Goal: Task Accomplishment & Management: Complete application form

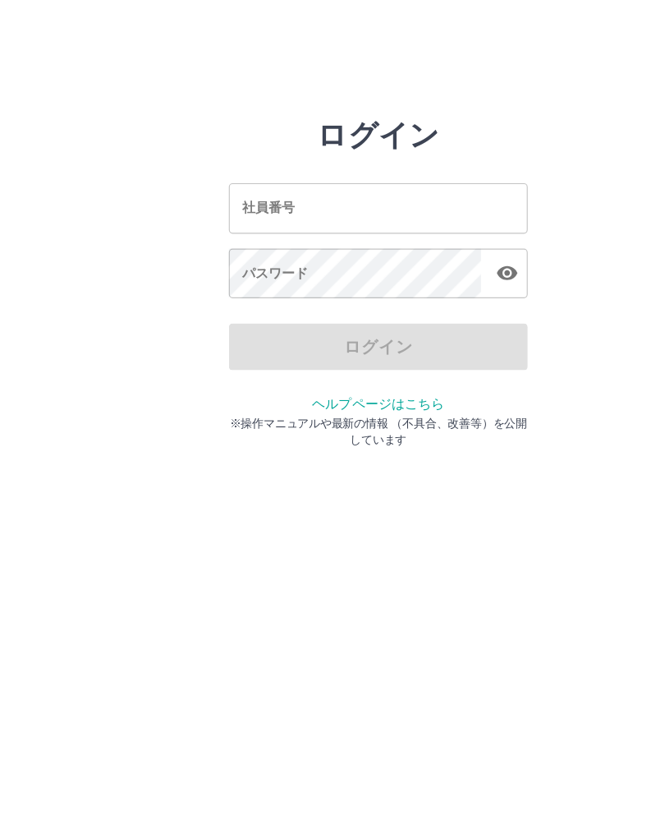
click at [312, 173] on input "社員番号" at bounding box center [332, 183] width 263 height 44
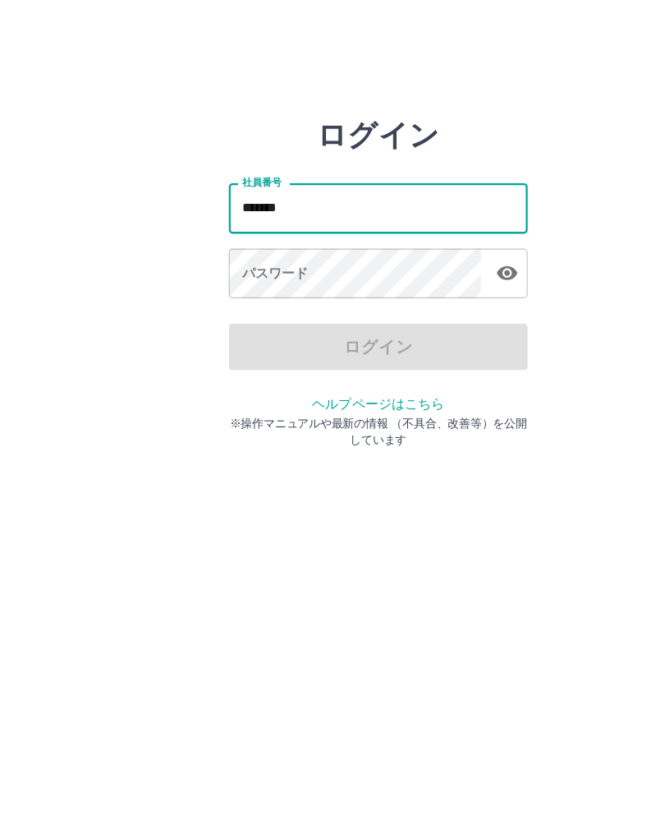
type input "*******"
click at [249, 232] on div "パスワード パスワード" at bounding box center [332, 242] width 263 height 46
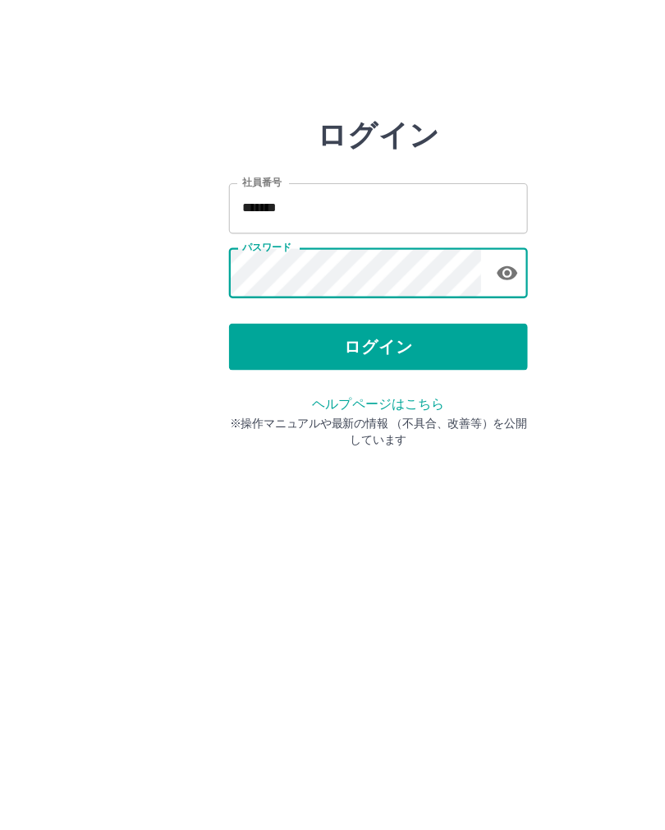
click at [380, 306] on button "ログイン" at bounding box center [332, 304] width 263 height 41
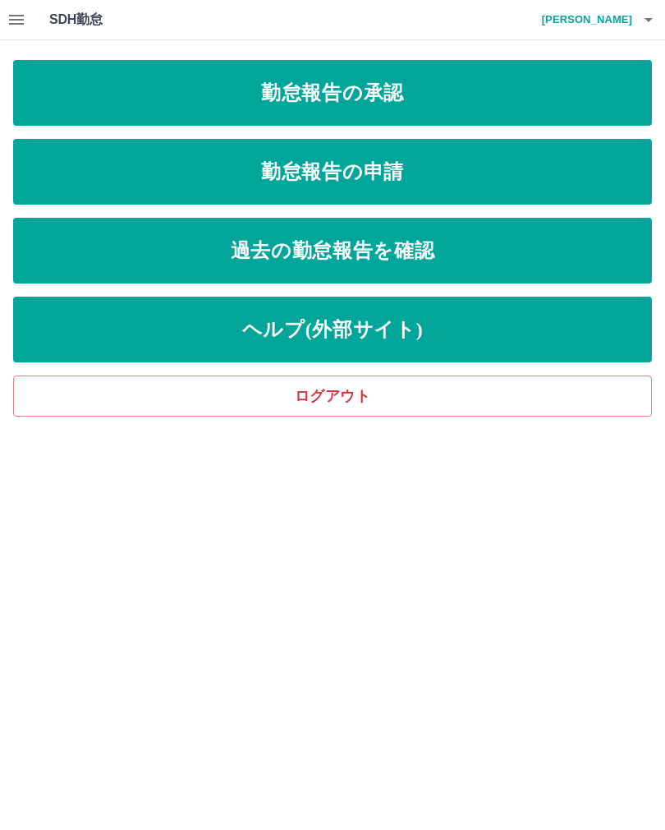
click at [546, 97] on link "勤怠報告の承認" at bounding box center [332, 93] width 639 height 66
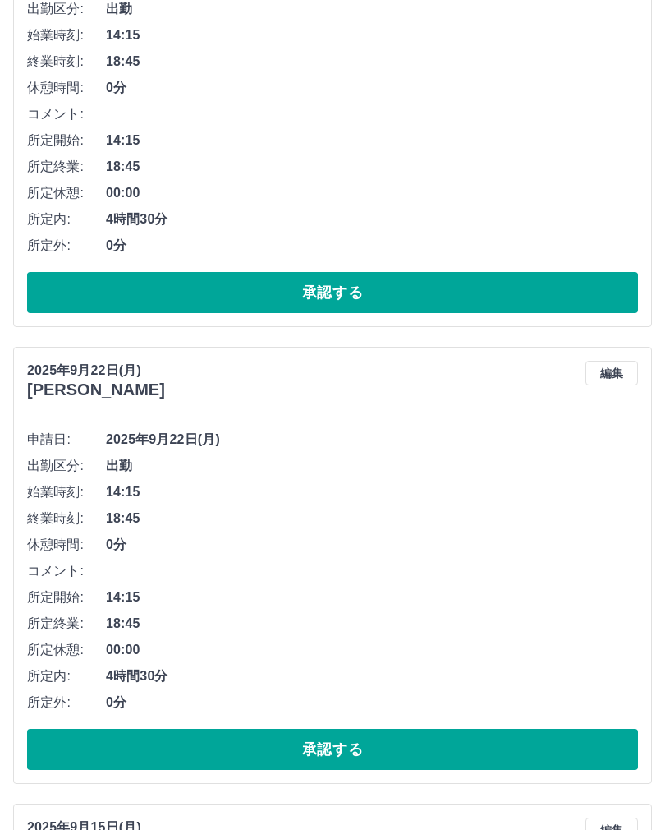
scroll to position [304, 0]
click at [553, 642] on span "00:00" at bounding box center [372, 650] width 532 height 20
click at [498, 748] on button "承認する" at bounding box center [332, 749] width 611 height 41
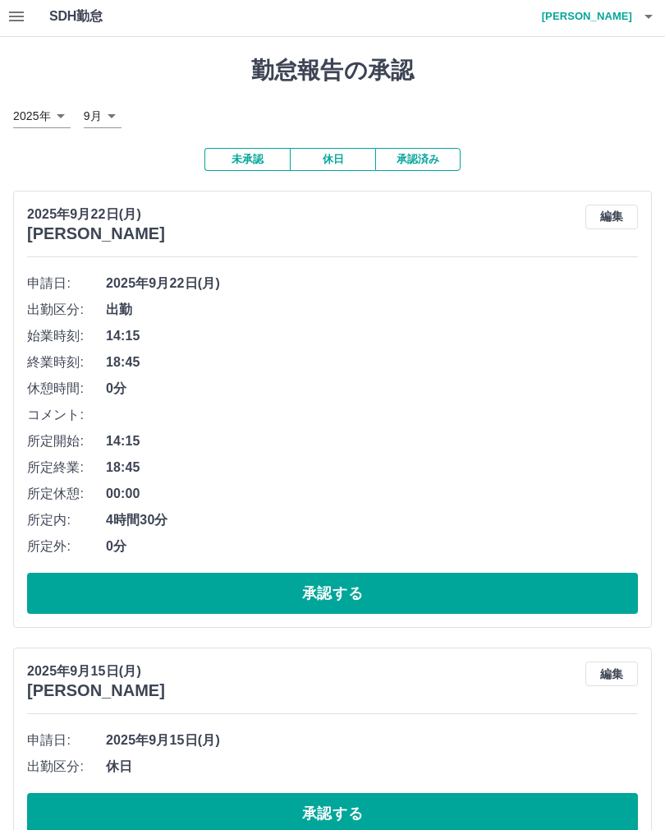
scroll to position [0, 0]
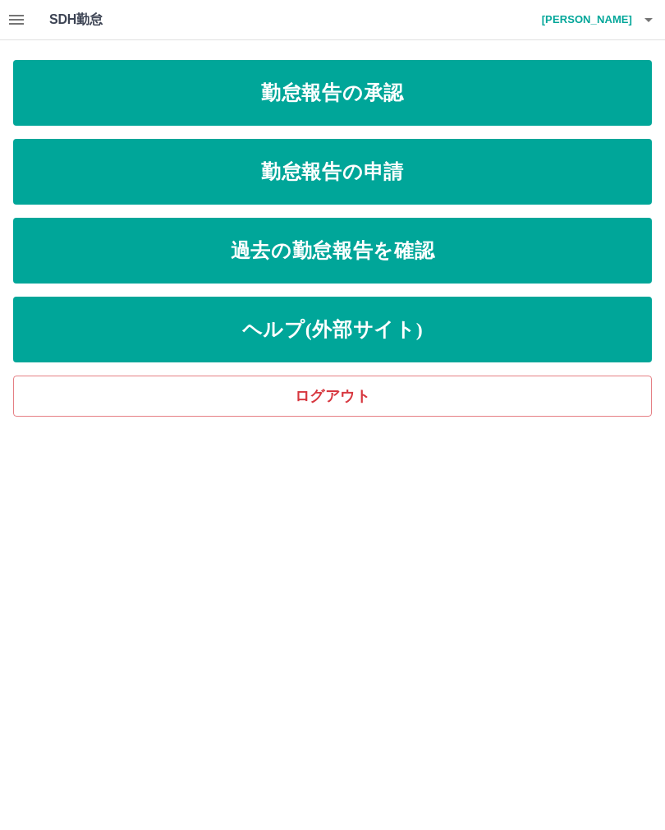
click at [444, 187] on link "勤怠報告の申請" at bounding box center [332, 172] width 639 height 66
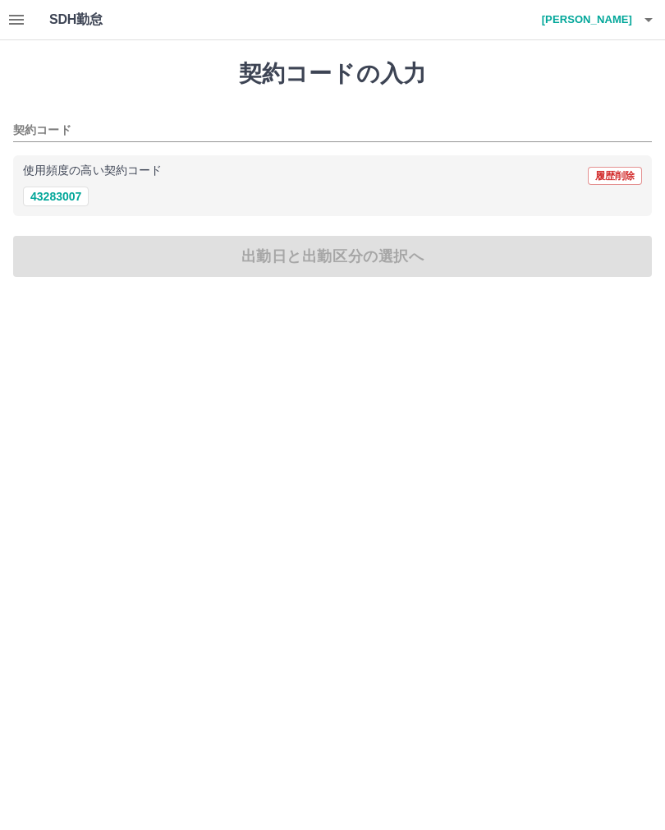
click at [48, 192] on button "43283007" at bounding box center [56, 197] width 66 height 20
type input "********"
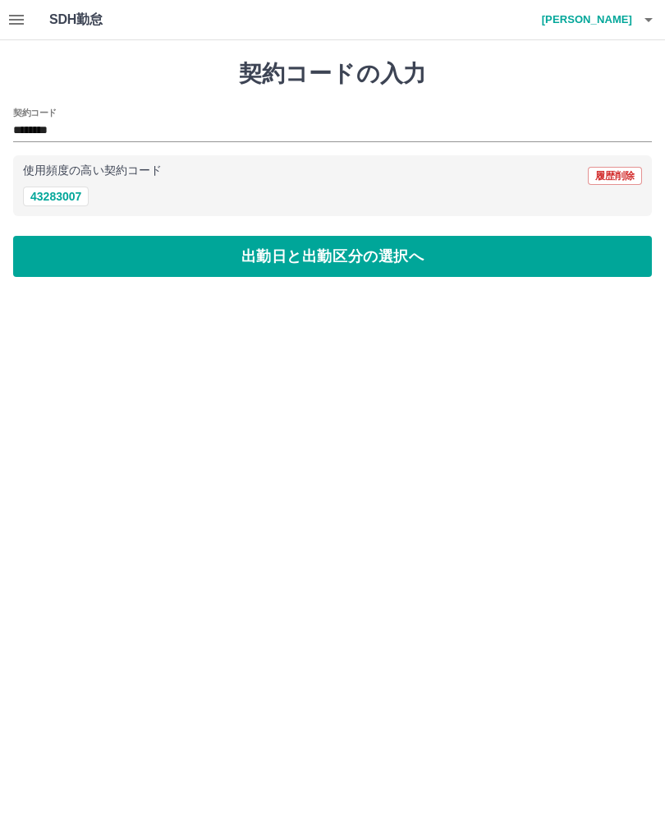
click at [53, 192] on button "43283007" at bounding box center [56, 197] width 66 height 20
click at [388, 257] on button "出勤日と出勤区分の選択へ" at bounding box center [332, 256] width 639 height 41
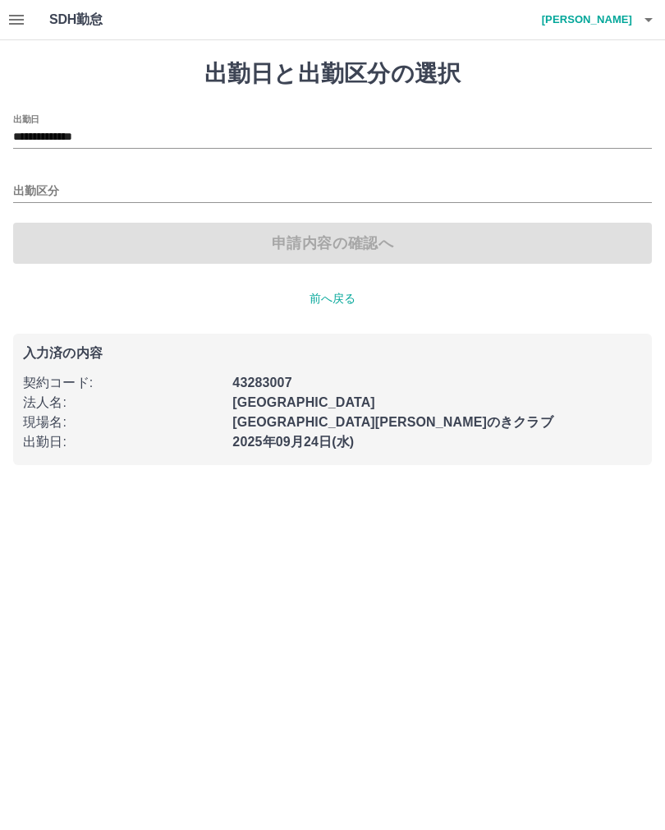
click at [104, 131] on input "**********" at bounding box center [332, 137] width 639 height 21
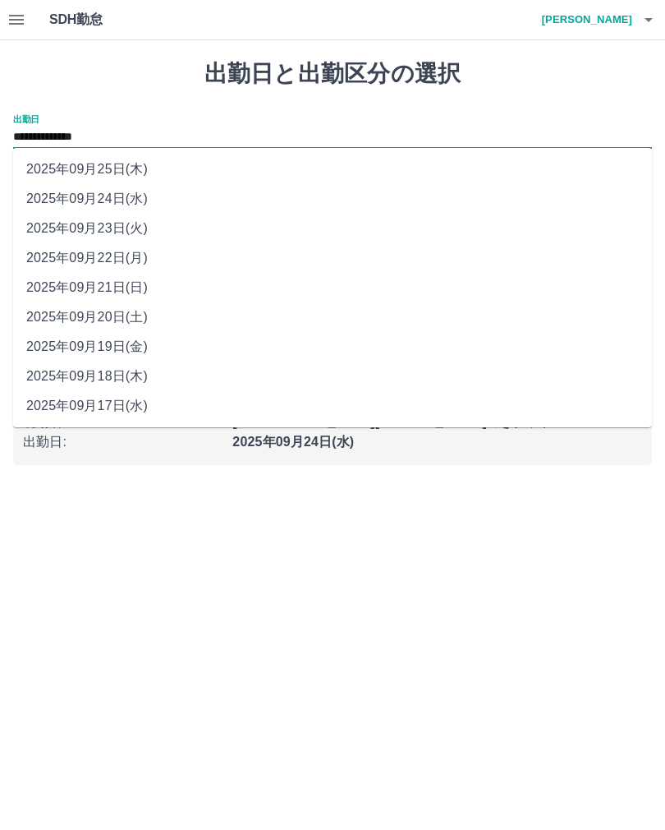
click at [104, 251] on li "2025年09月22日(月)" at bounding box center [332, 258] width 639 height 30
type input "**********"
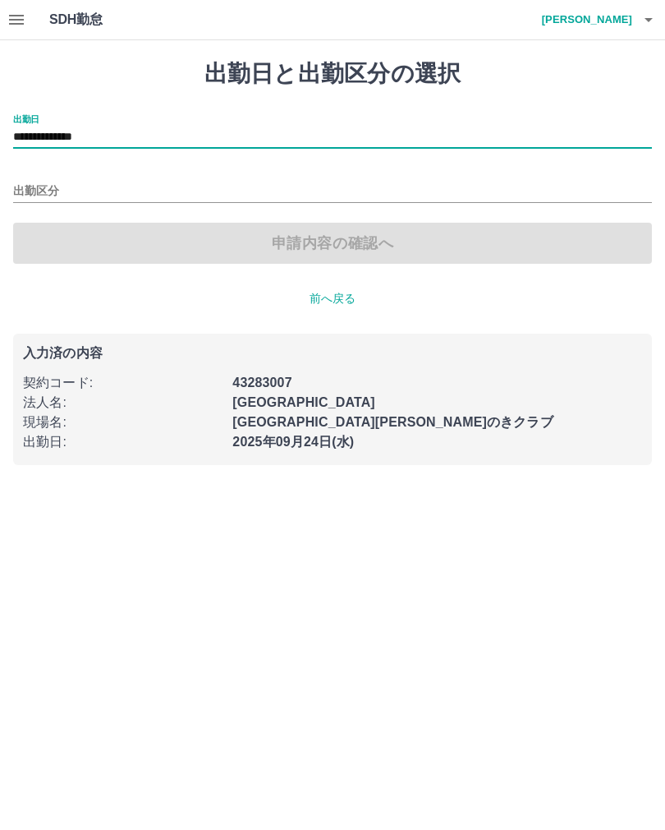
click at [94, 196] on input "出勤区分" at bounding box center [332, 192] width 639 height 21
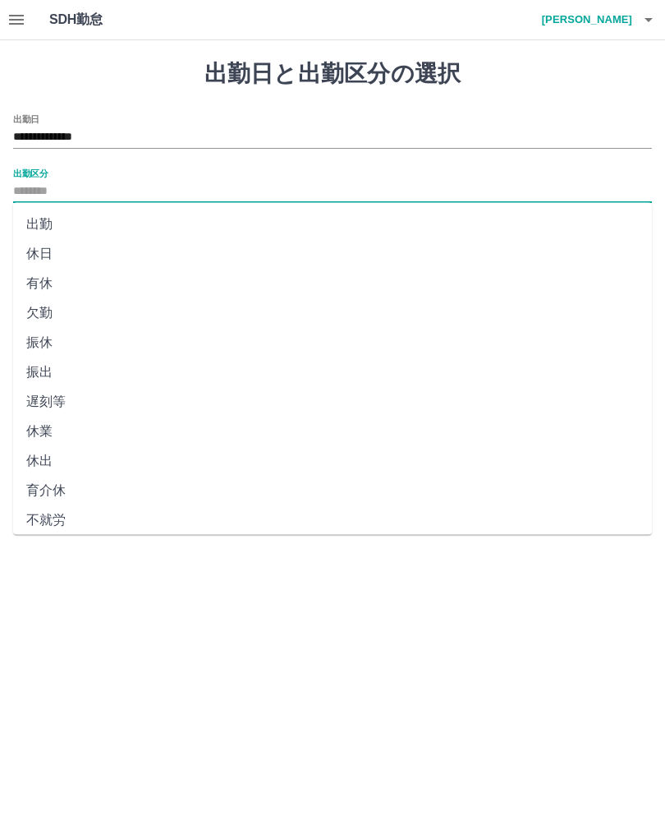
click at [39, 233] on li "出勤" at bounding box center [332, 225] width 639 height 30
type input "**"
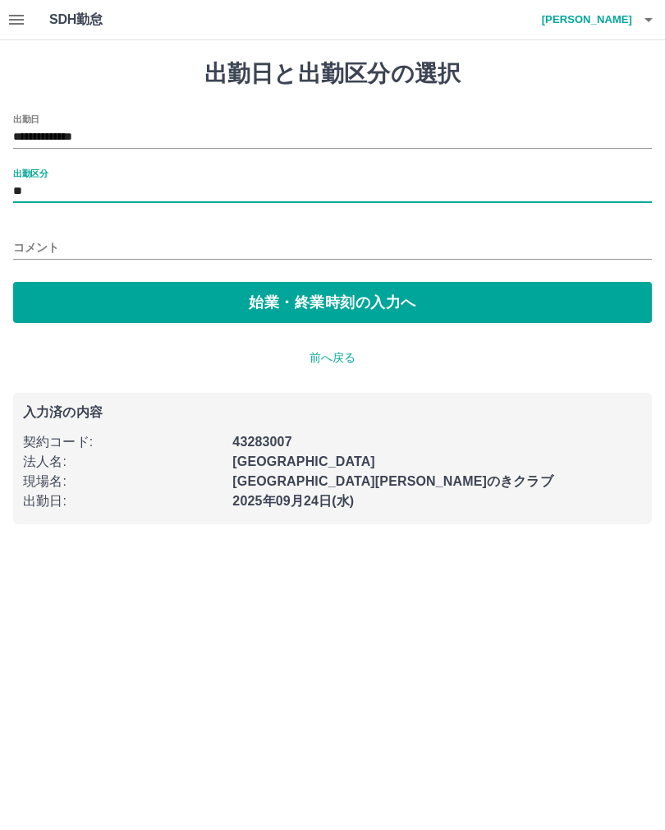
click at [408, 308] on button "始業・終業時刻の入力へ" at bounding box center [332, 302] width 639 height 41
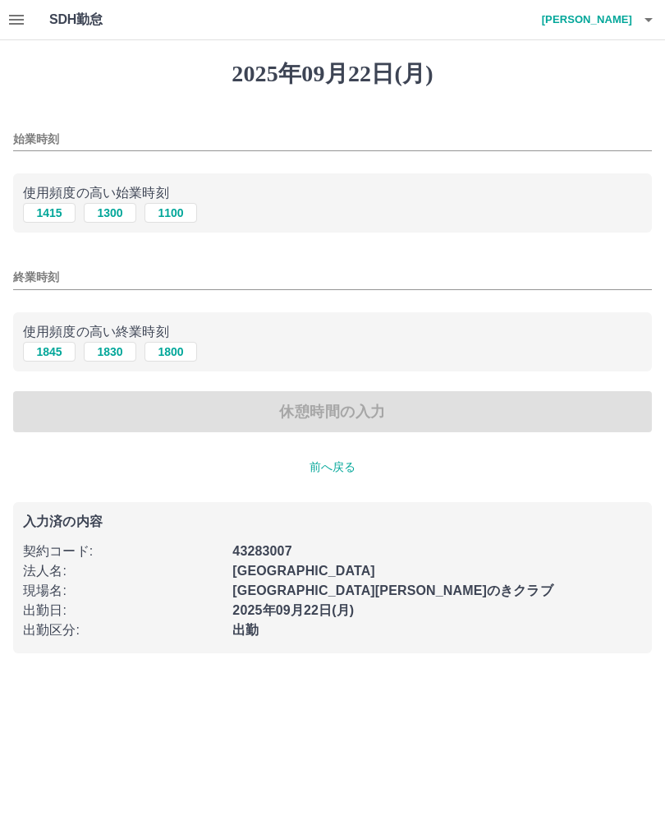
click at [109, 215] on button "1300" at bounding box center [110, 213] width 53 height 20
type input "****"
click at [94, 279] on input "終業時刻" at bounding box center [332, 277] width 639 height 24
click at [111, 357] on button "1830" at bounding box center [110, 352] width 53 height 20
type input "****"
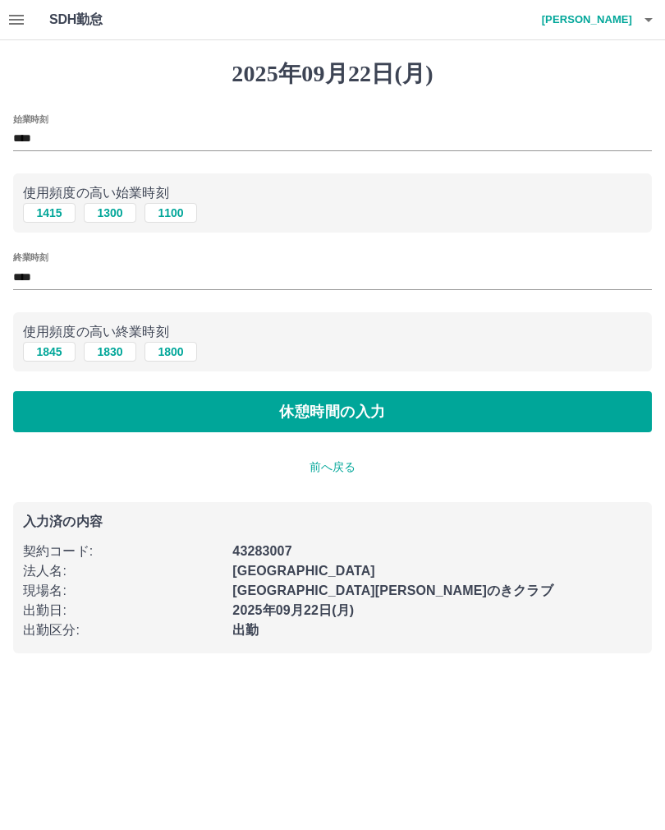
click at [430, 415] on button "休憩時間の入力" at bounding box center [332, 411] width 639 height 41
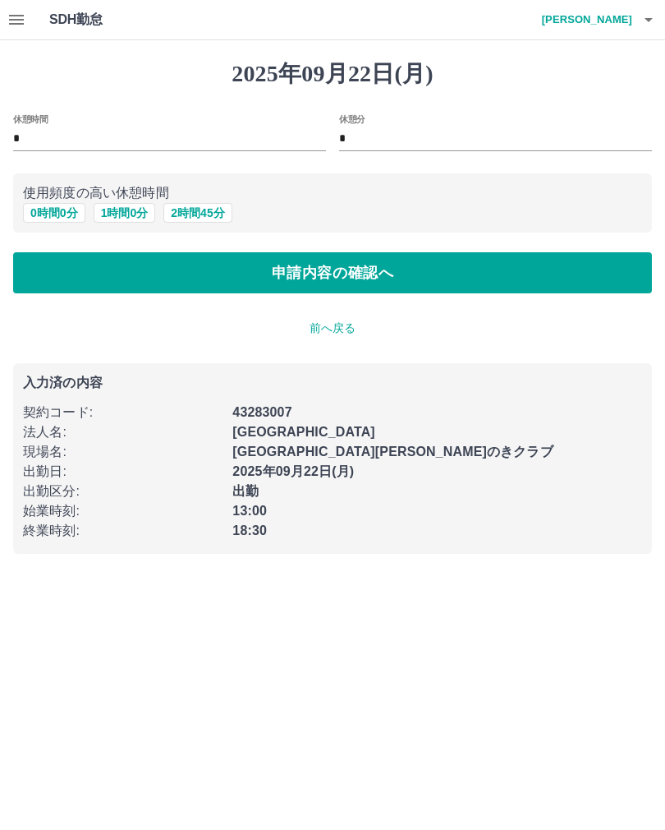
click at [447, 279] on button "申請内容の確認へ" at bounding box center [332, 272] width 639 height 41
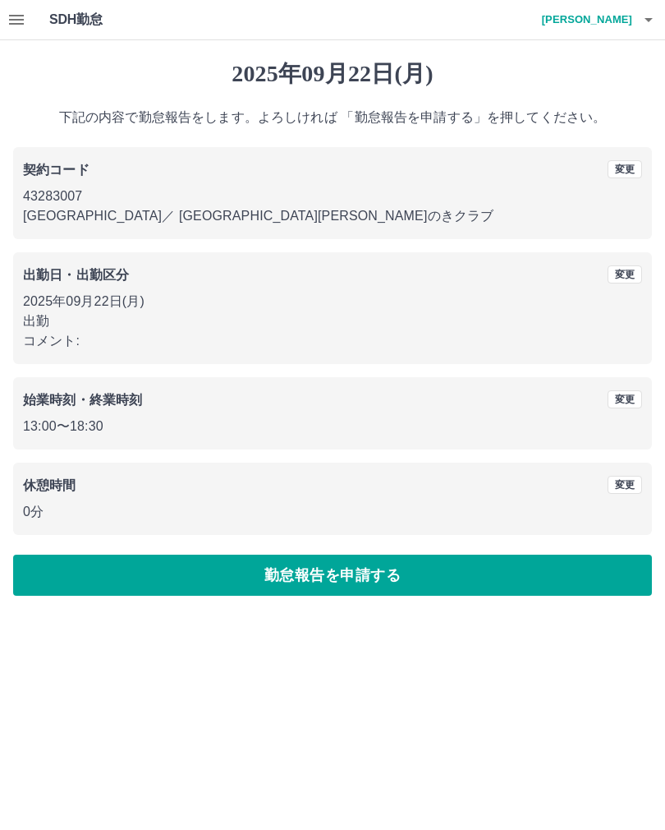
click at [360, 573] on button "勤怠報告を申請する" at bounding box center [332, 575] width 639 height 41
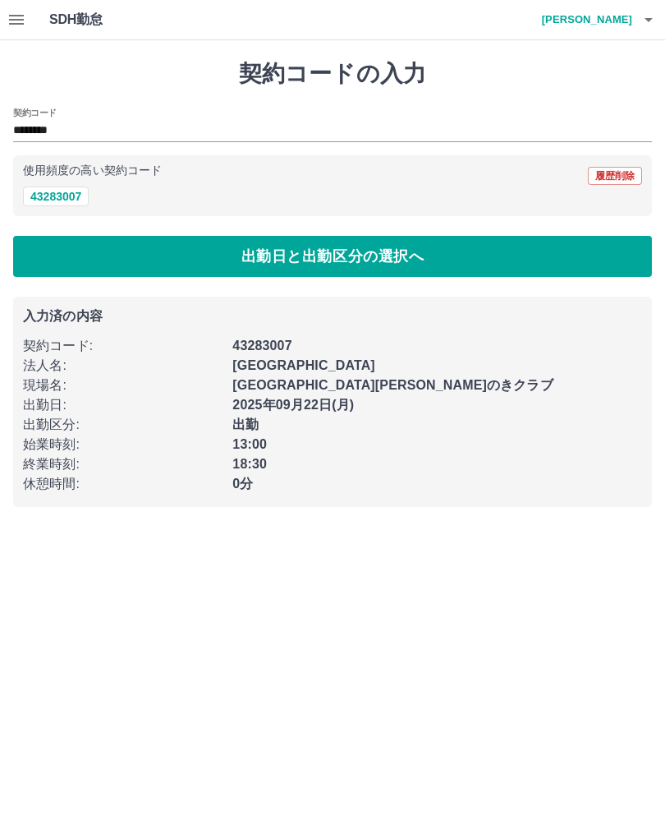
click at [612, 177] on button "履歴削除" at bounding box center [615, 176] width 54 height 18
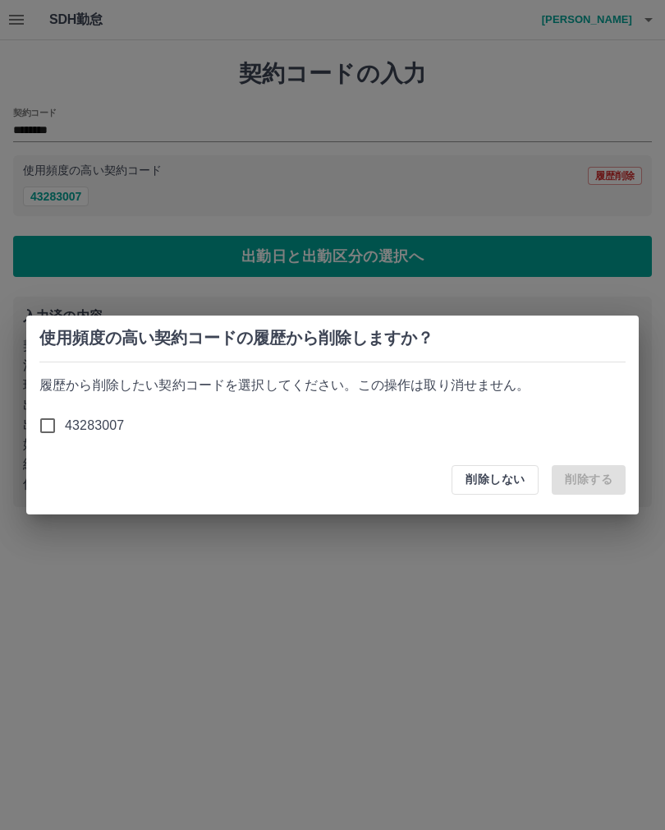
click at [484, 507] on div "削除しない 削除する" at bounding box center [332, 479] width 613 height 69
click at [507, 475] on button "削除しない" at bounding box center [495, 480] width 87 height 30
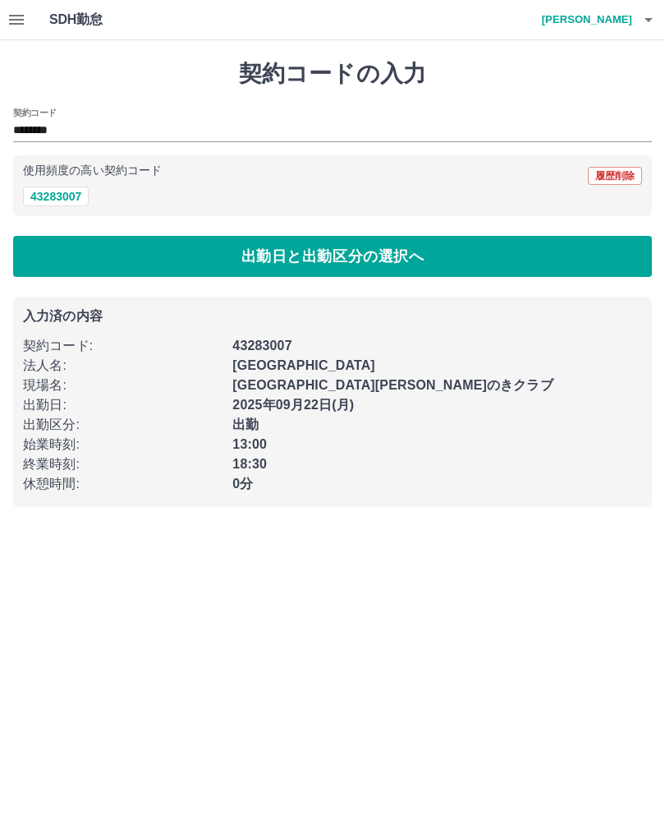
click at [633, 25] on button "button" at bounding box center [649, 19] width 33 height 39
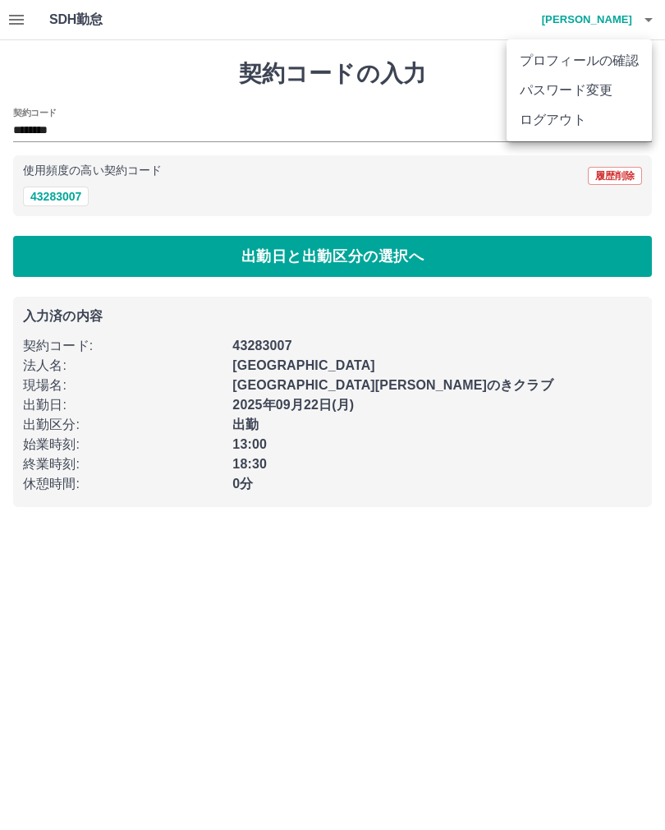
click at [565, 122] on li "ログアウト" at bounding box center [579, 120] width 145 height 30
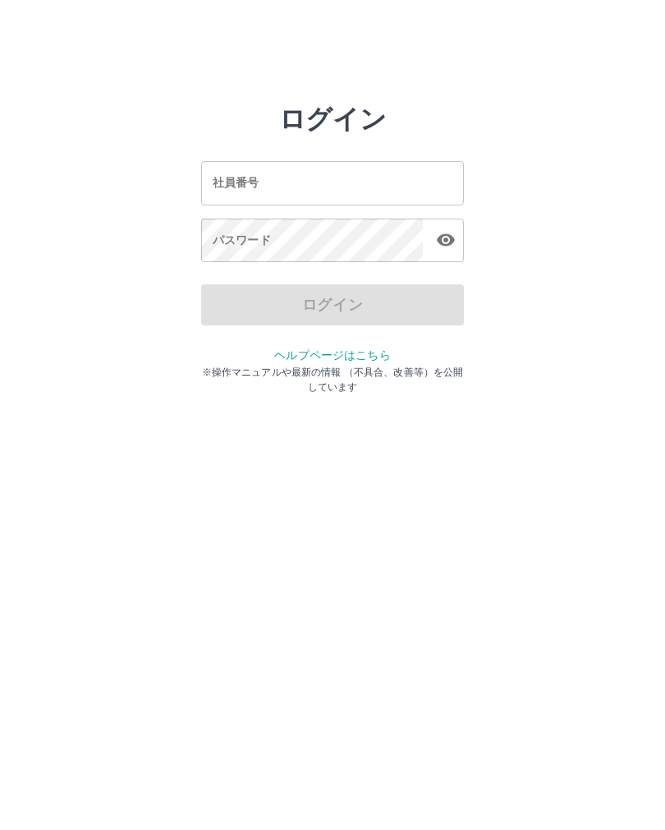
click at [302, 182] on input "社員番号" at bounding box center [332, 183] width 263 height 44
type input "*******"
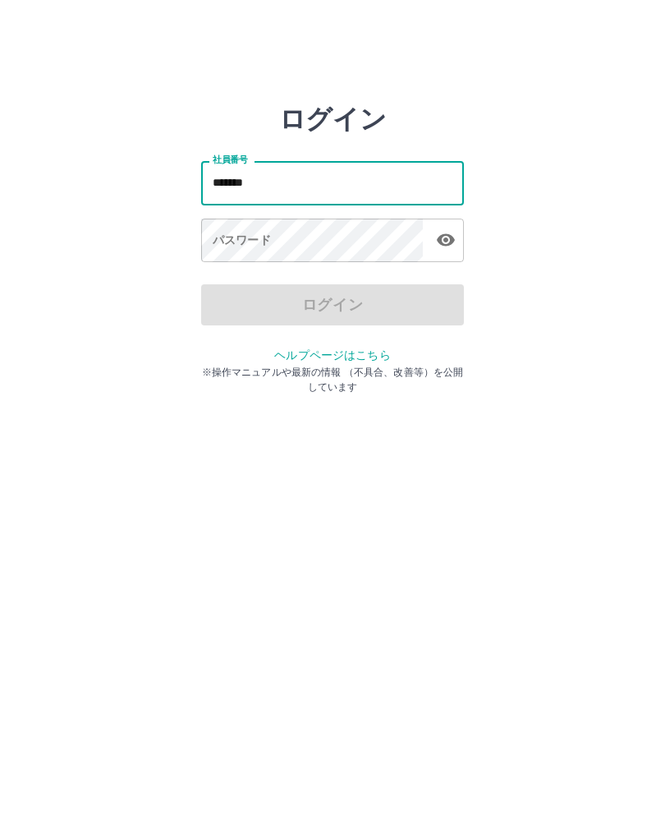
click at [215, 239] on div "パスワード パスワード" at bounding box center [332, 242] width 263 height 46
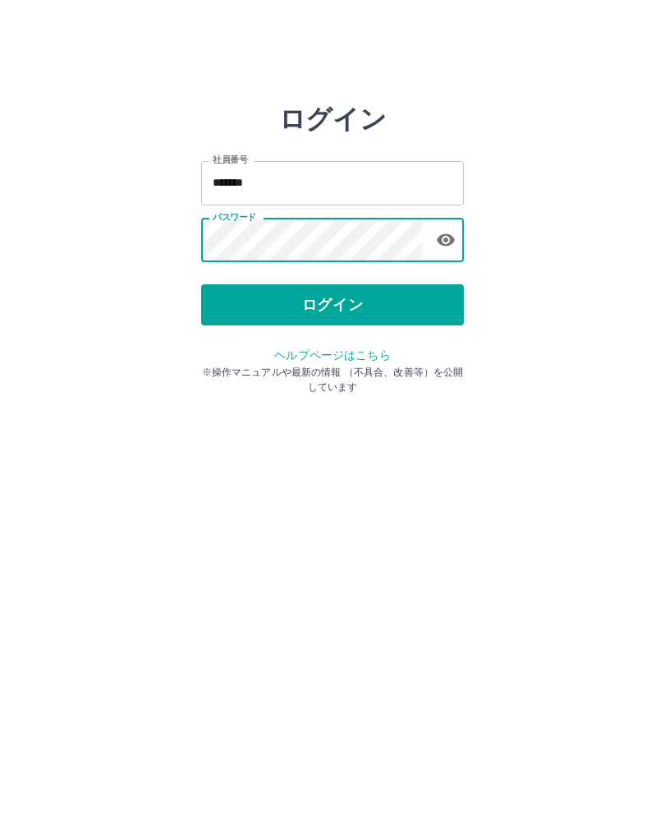
click at [418, 315] on button "ログイン" at bounding box center [332, 304] width 263 height 41
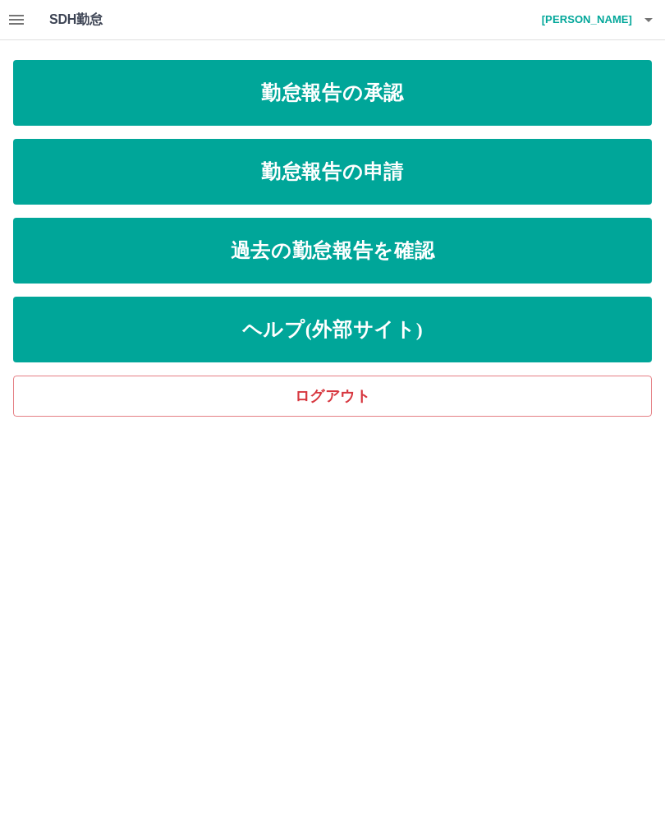
click at [493, 260] on link "過去の勤怠報告を確認" at bounding box center [332, 251] width 639 height 66
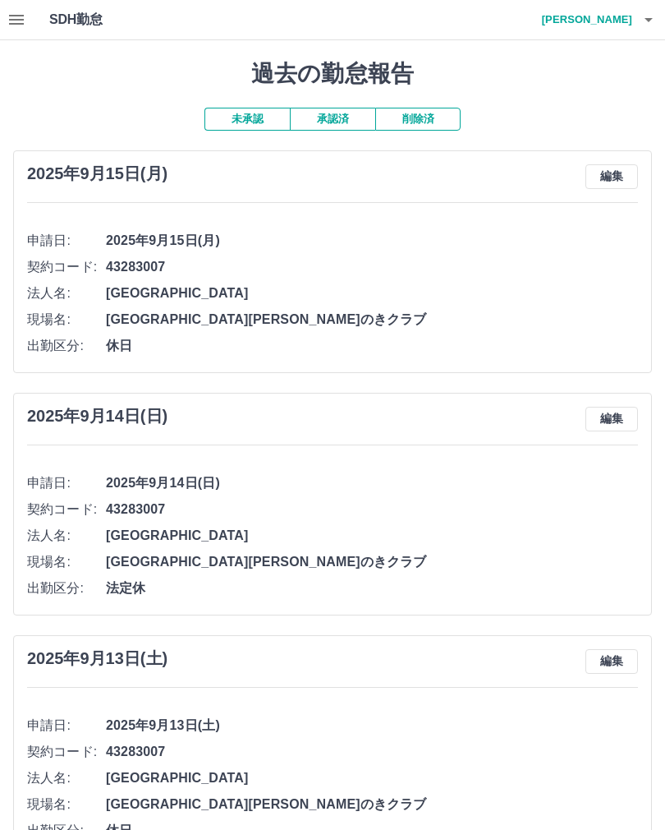
click at [299, 122] on button "承認済" at bounding box center [332, 119] width 85 height 23
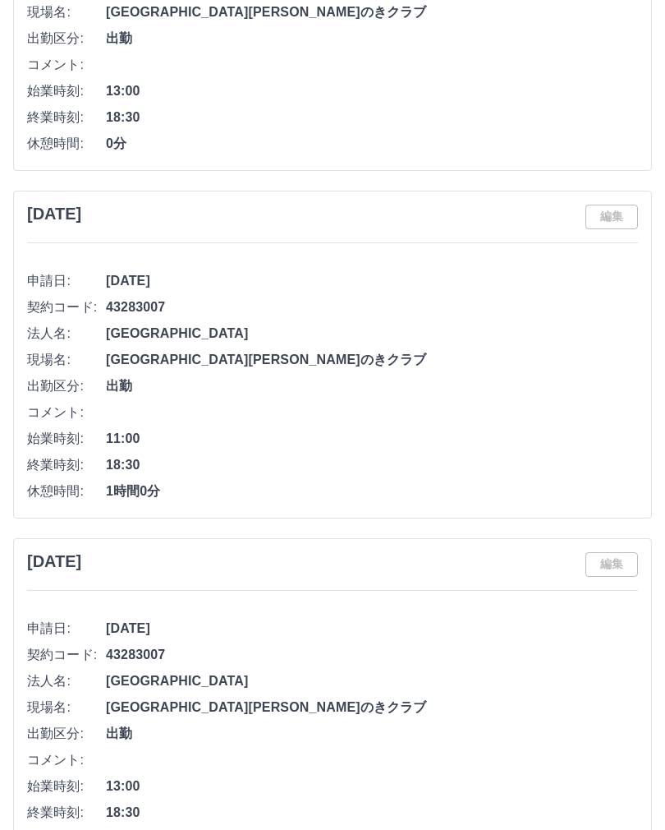
scroll to position [309, 0]
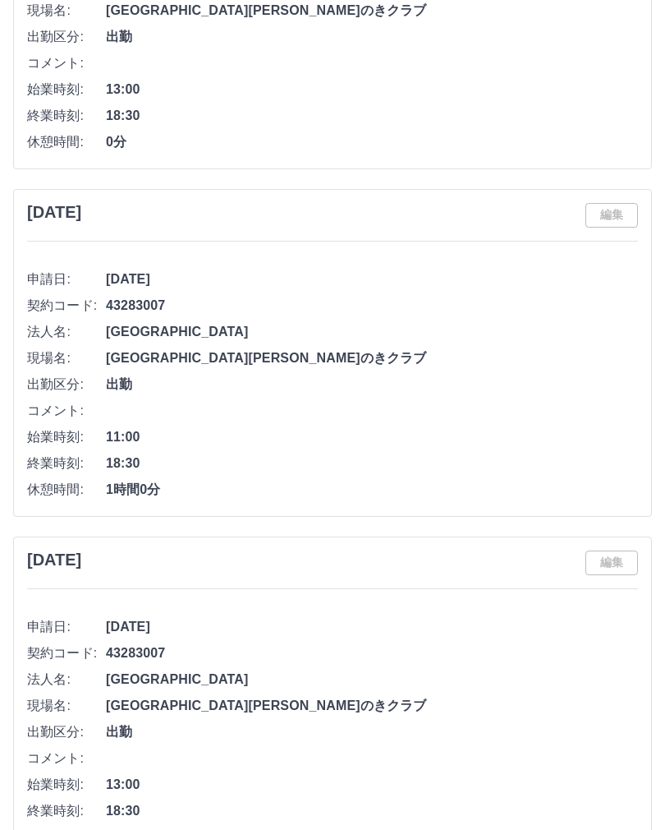
click at [29, 540] on div "2025年9月18日(木) 編集 申請日: 2025年9月18日(木) 契約コード: 43283007 法人名: 広陵町 現場名: 広陵町すぎのきクラブ 出勤…" at bounding box center [332, 700] width 639 height 328
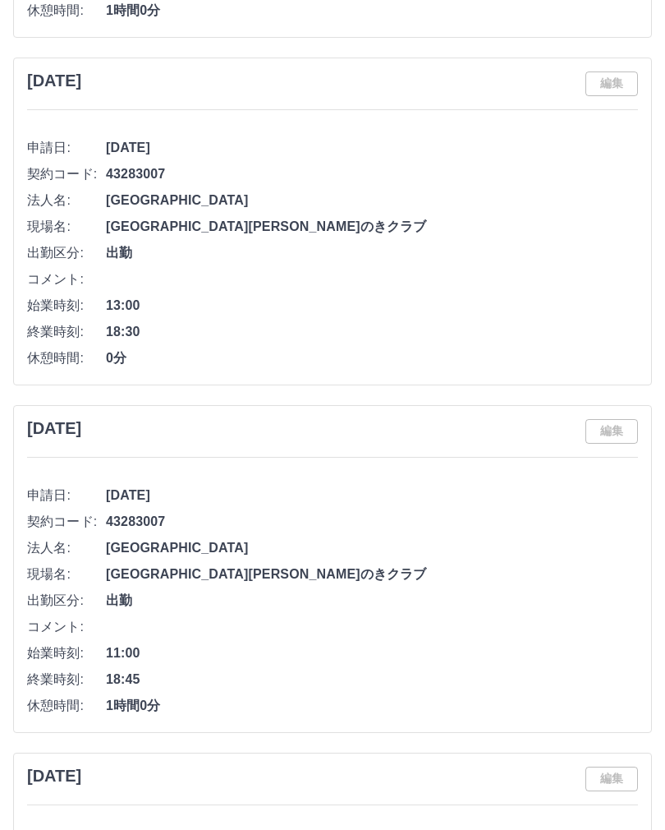
scroll to position [790, 0]
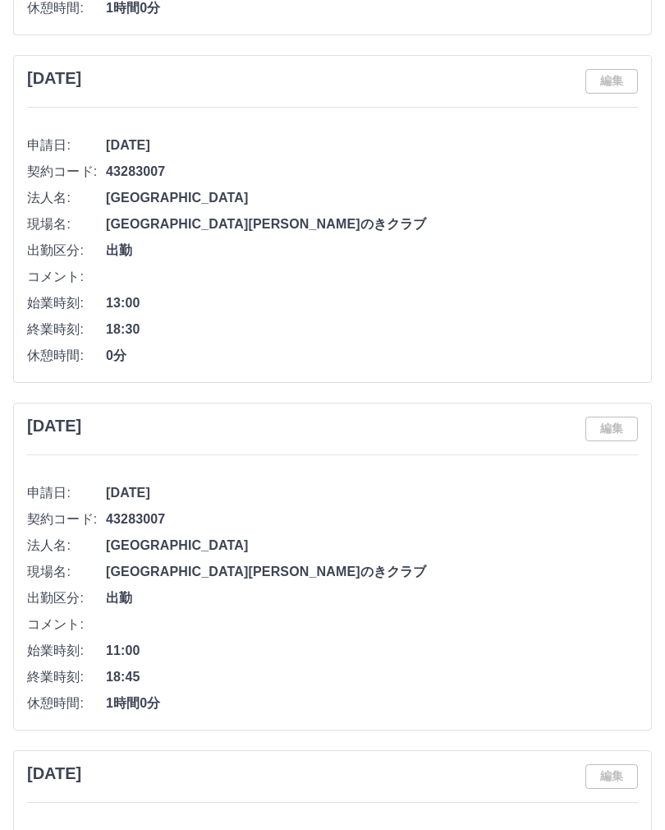
click at [30, 665] on li "終業時刻: 18:45" at bounding box center [332, 678] width 611 height 26
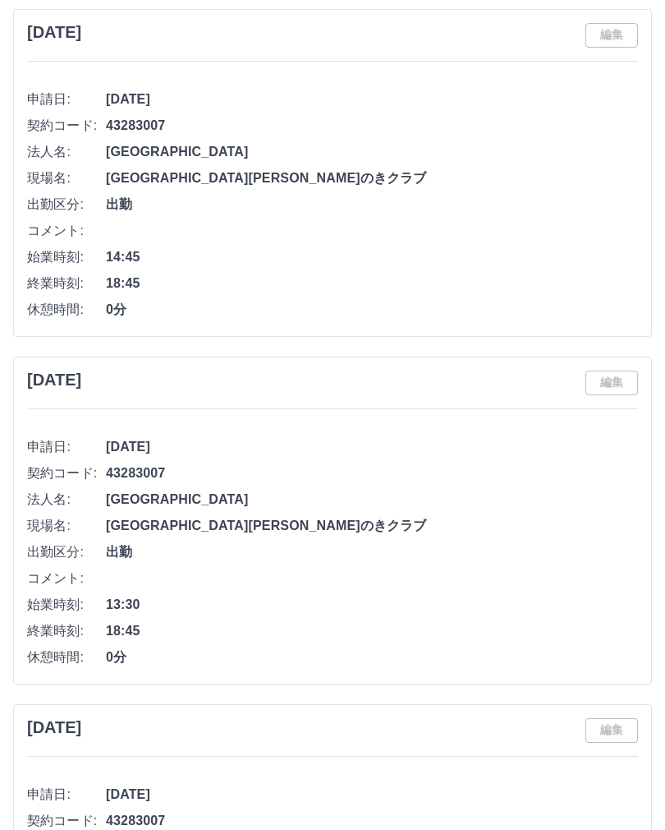
scroll to position [2765, 0]
click at [67, 617] on li "終業時刻: 18:45" at bounding box center [332, 630] width 611 height 26
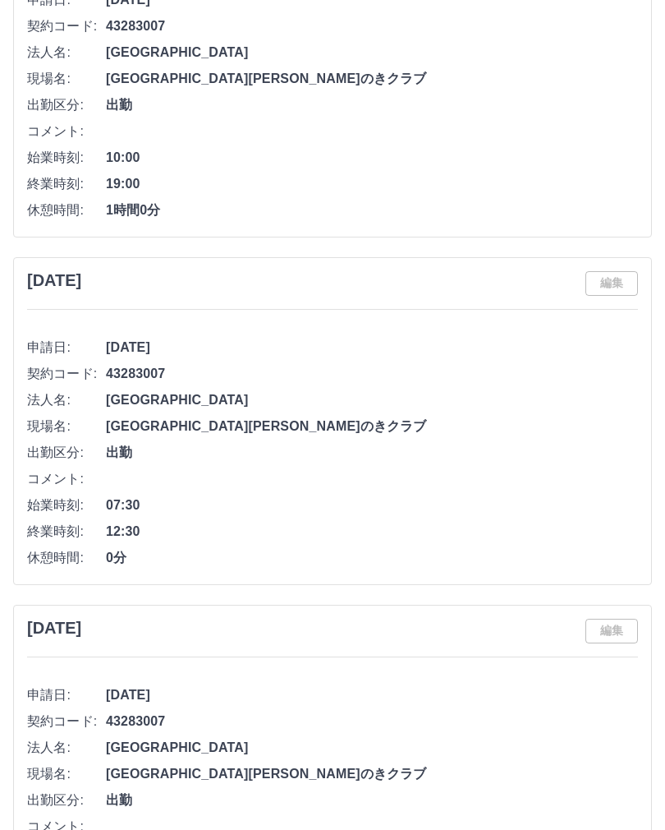
scroll to position [4601, 0]
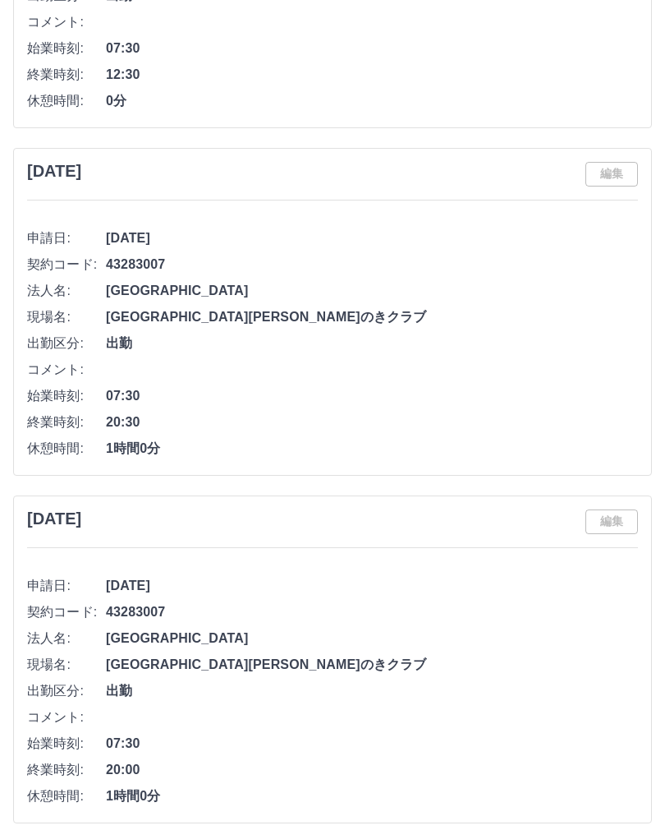
scroll to position [5063, 0]
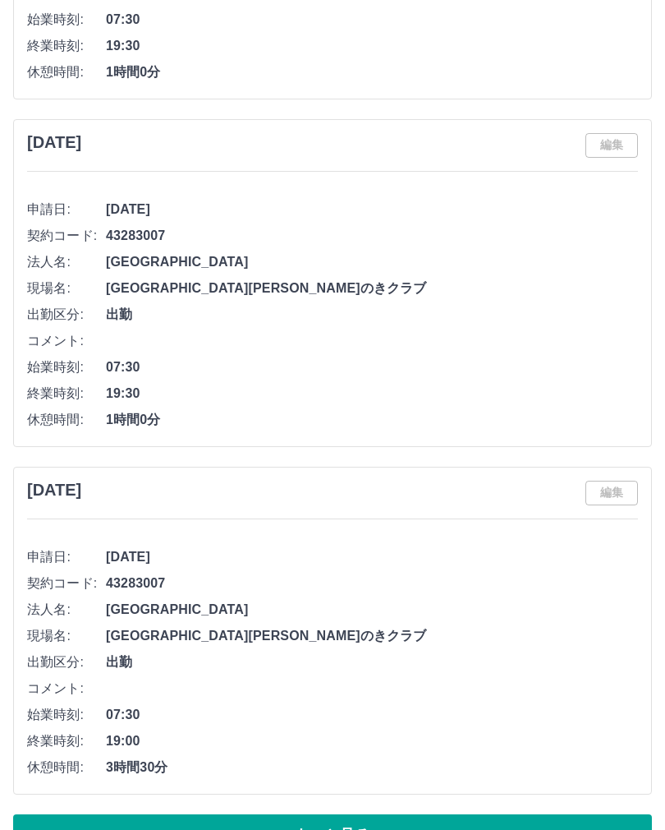
scroll to position [7884, 0]
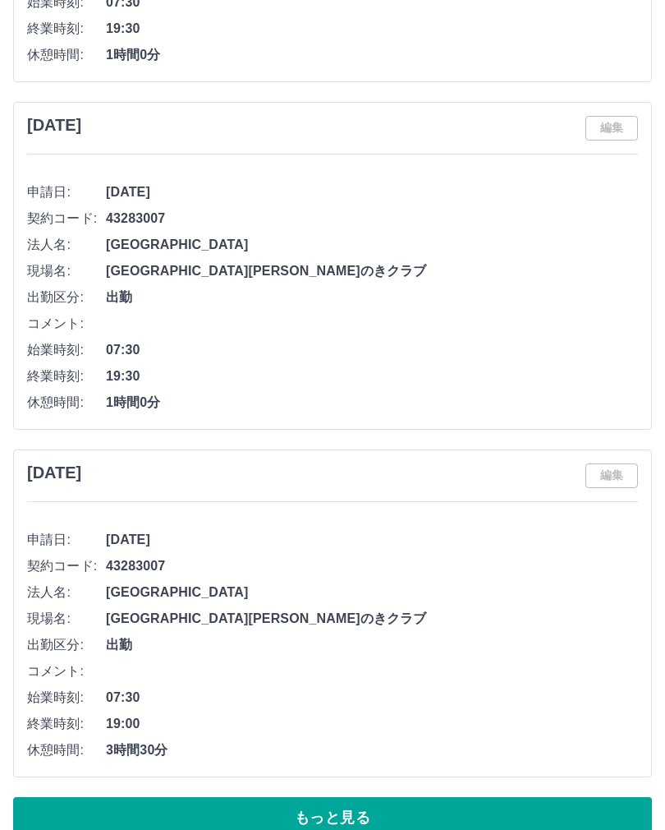
click at [477, 820] on button "もっと見る" at bounding box center [332, 817] width 639 height 41
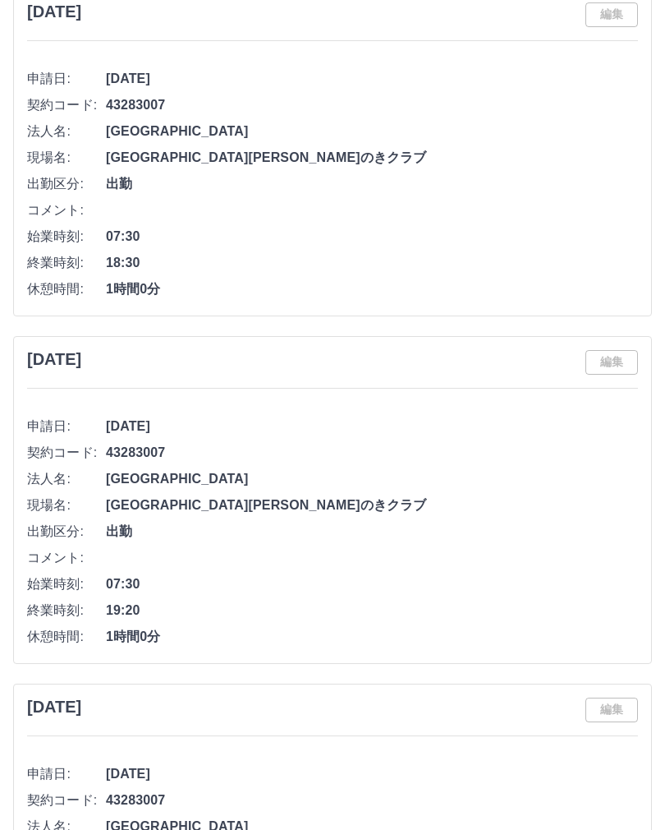
scroll to position [8692, 0]
click at [39, 595] on li "始業時刻: 07:30" at bounding box center [332, 585] width 611 height 26
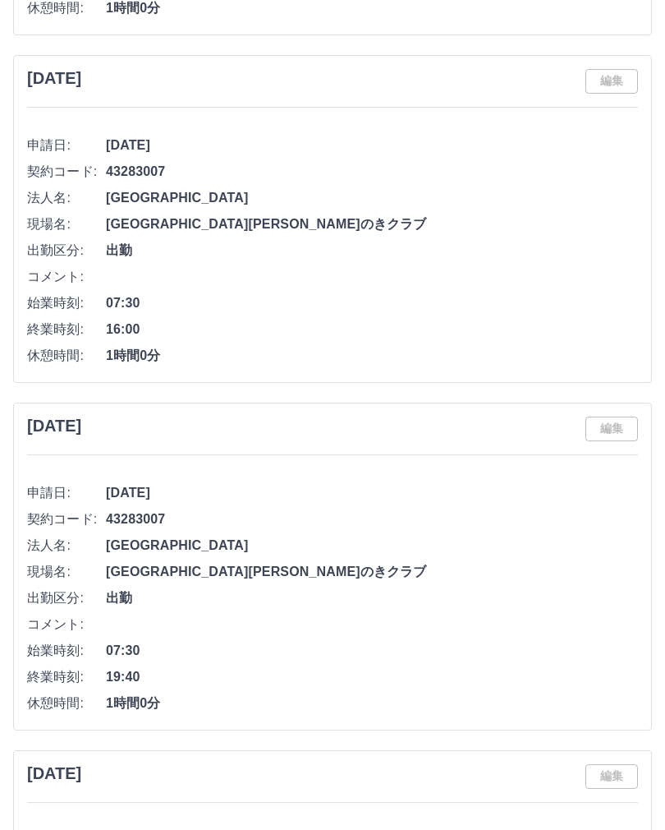
scroll to position [9424, 0]
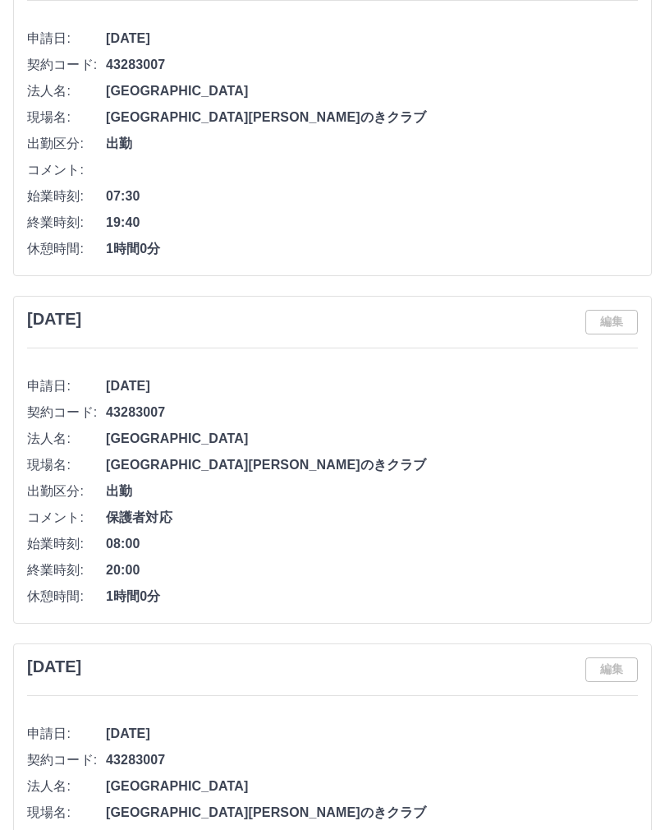
scroll to position [9786, 0]
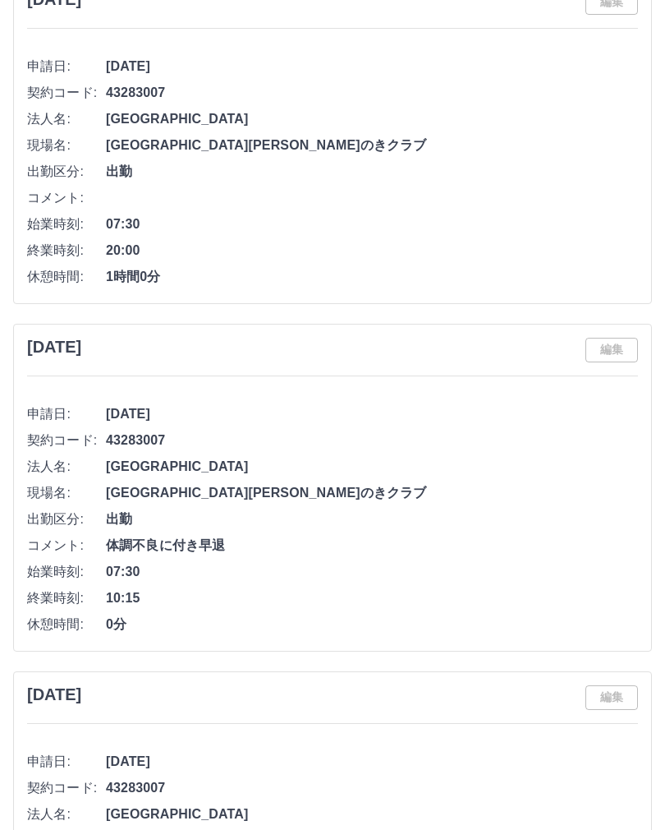
scroll to position [12190, 0]
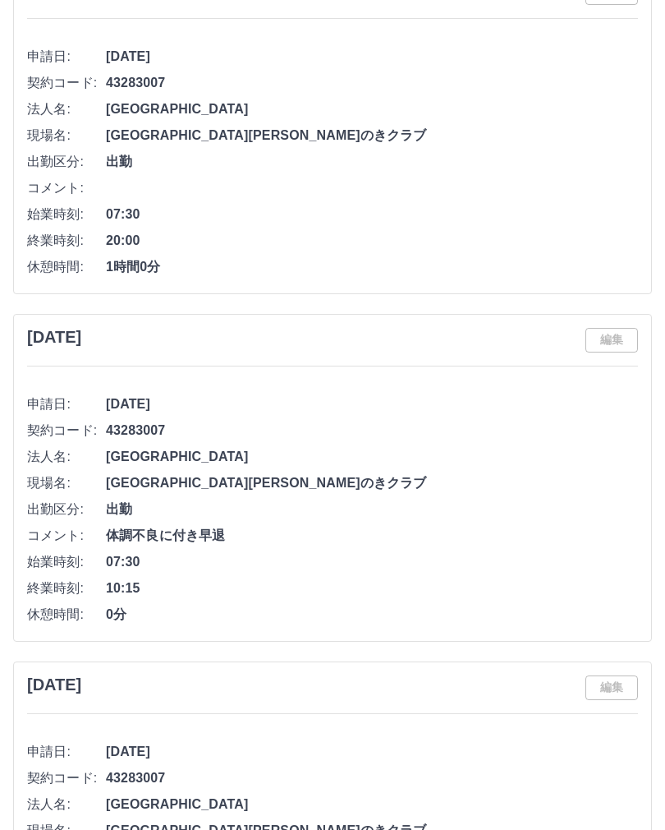
click at [68, 507] on span "出勤区分:" at bounding box center [66, 510] width 79 height 20
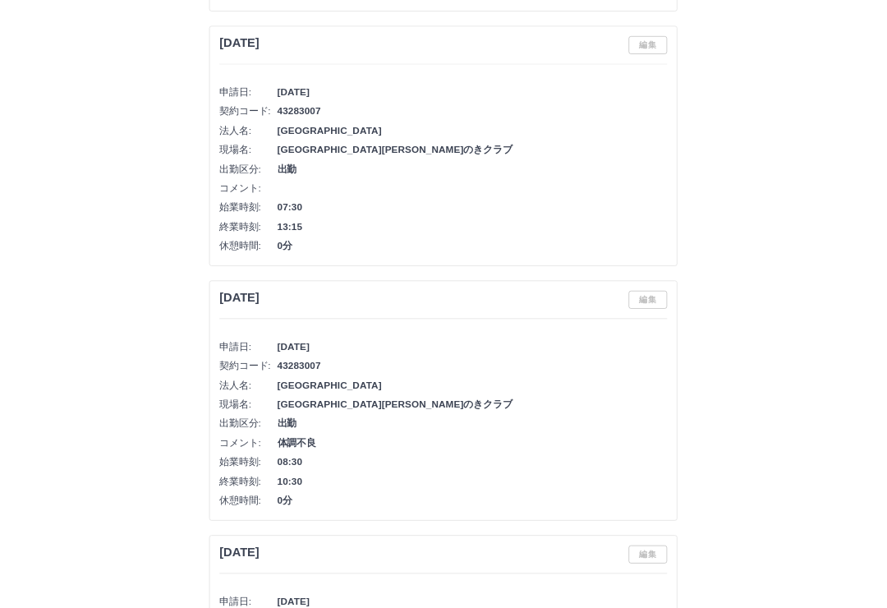
scroll to position [12927, 0]
